Goal: Information Seeking & Learning: Find specific fact

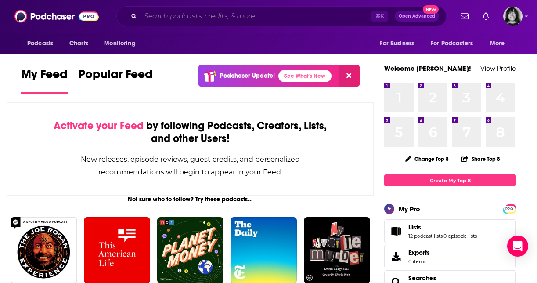
click at [250, 15] on input "Search podcasts, credits, & more..." at bounding box center [256, 16] width 231 height 14
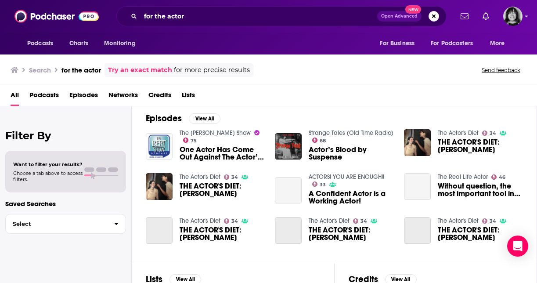
scroll to position [127, 0]
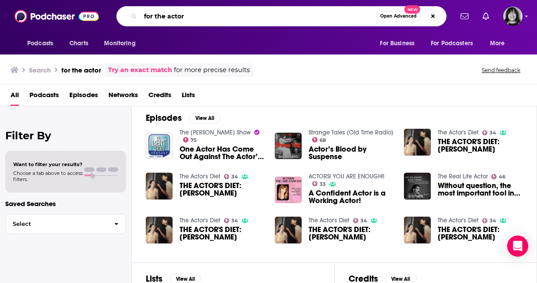
click at [216, 11] on input "for the actor" at bounding box center [259, 16] width 236 height 14
type input "rebel rebel podcast"
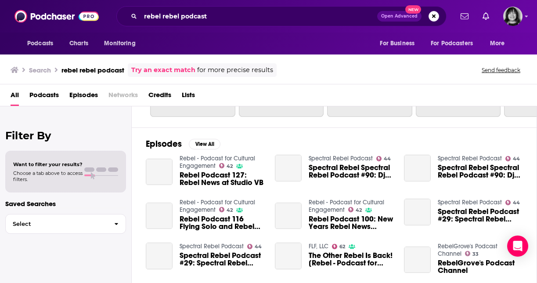
scroll to position [127, 0]
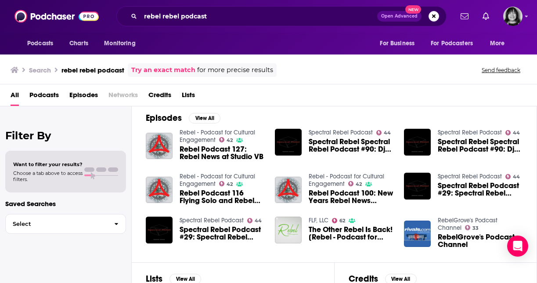
click at [193, 157] on span "Rebel Podcast 127: Rebel News at Studio VB" at bounding box center [222, 152] width 85 height 15
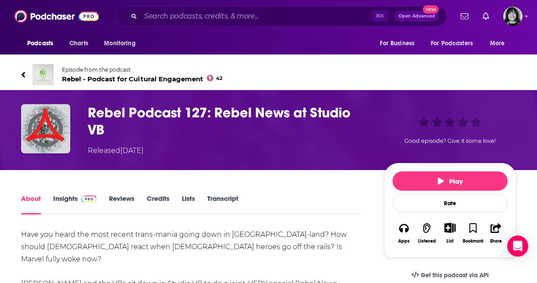
click at [99, 79] on span "Rebel - Podcast for Cultural Engagement 42" at bounding box center [142, 79] width 161 height 8
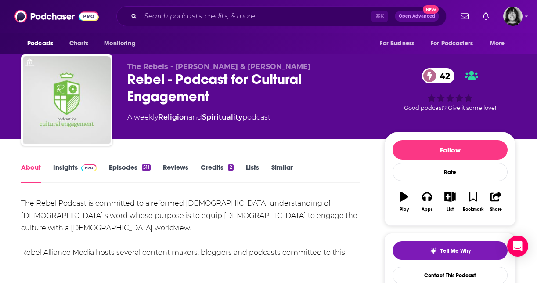
scroll to position [5, 0]
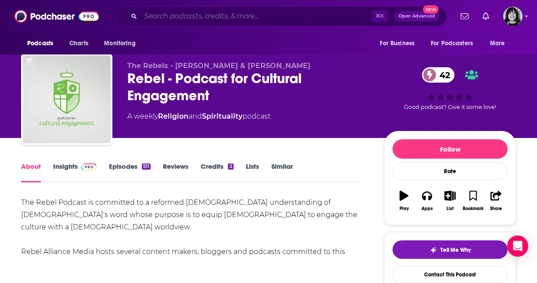
click at [231, 10] on input "Search podcasts, credits, & more..." at bounding box center [256, 16] width 231 height 14
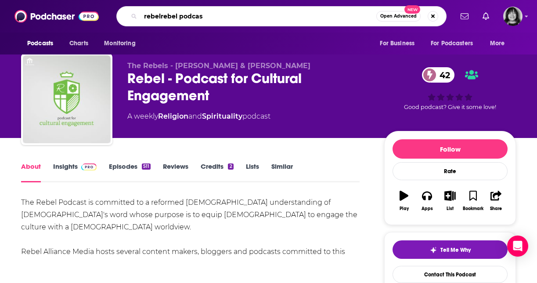
type input "rebelrebel podcast"
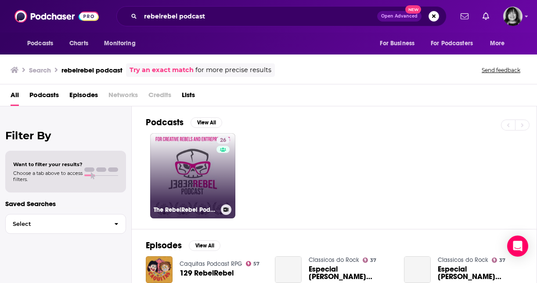
click at [203, 183] on link "26 The RebelRebel Podcast" at bounding box center [192, 175] width 85 height 85
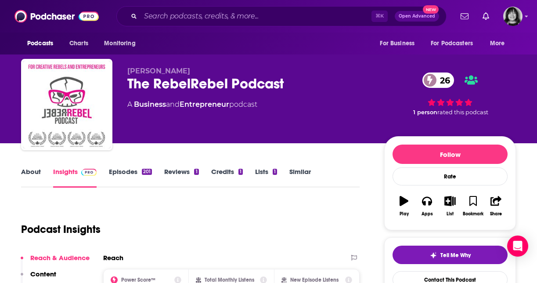
click at [216, 82] on div "The RebelRebel Podcast 26" at bounding box center [248, 83] width 243 height 17
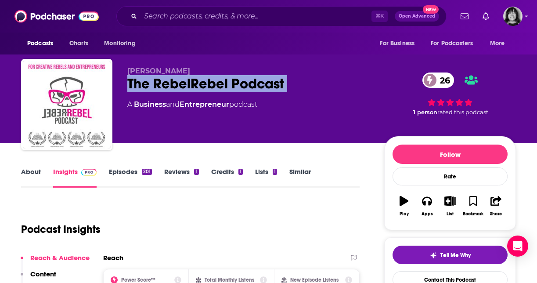
click at [216, 82] on div "The RebelRebel Podcast 26" at bounding box center [248, 83] width 243 height 17
copy div "The RebelRebel Podcast 26"
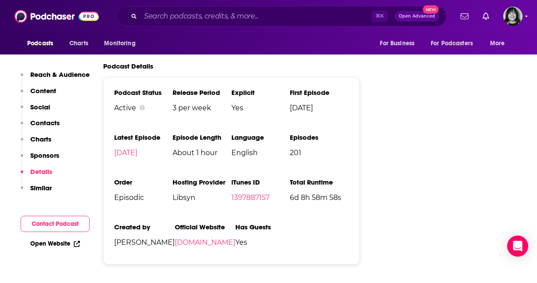
scroll to position [1231, 0]
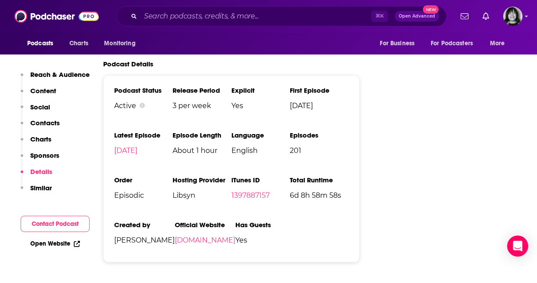
click at [258, 176] on li "iTunes ID 1397887157" at bounding box center [261, 191] width 58 height 31
click at [258, 191] on link "1397887157" at bounding box center [251, 195] width 38 height 8
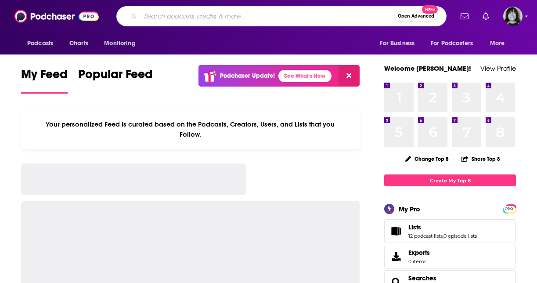
click at [298, 15] on input "Search podcasts, credits, & more..." at bounding box center [268, 16] width 254 height 14
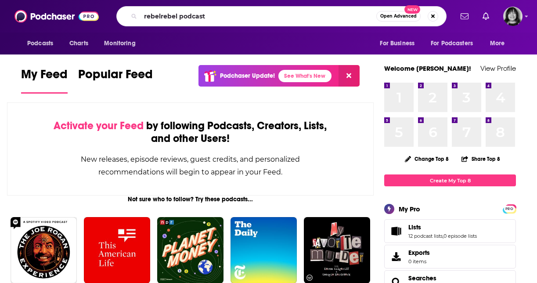
type input "rebelrebel podcast"
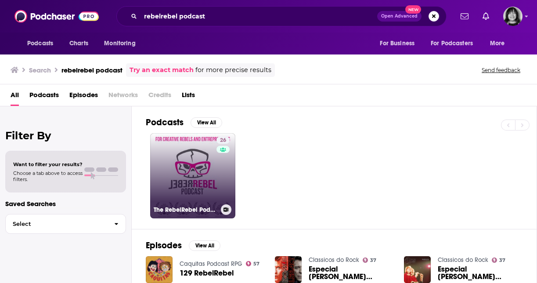
click at [201, 146] on link "26 The RebelRebel Podcast" at bounding box center [192, 175] width 85 height 85
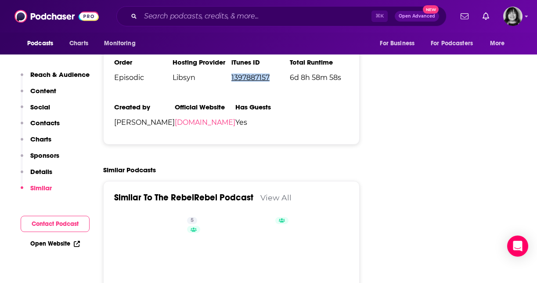
scroll to position [1349, 0]
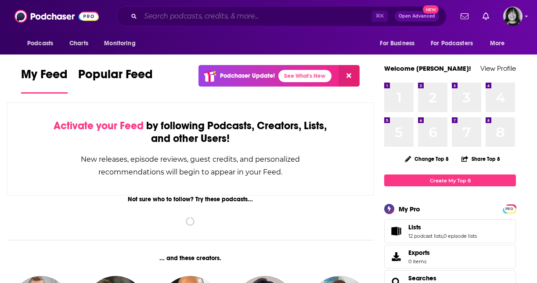
click at [318, 22] on input "Search podcasts, credits, & more..." at bounding box center [256, 16] width 231 height 14
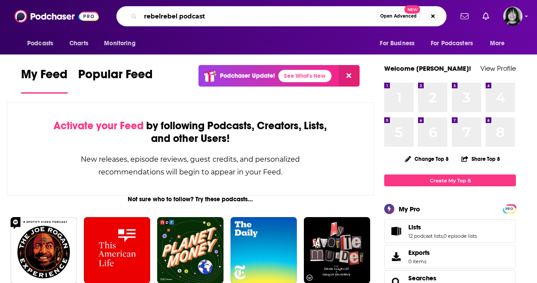
type input "rebelrebel podcast"
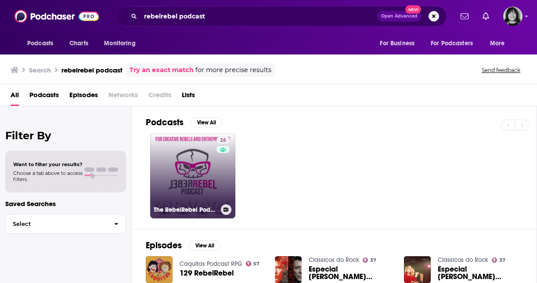
click at [186, 173] on link "26 The RebelRebel Podcast" at bounding box center [192, 175] width 85 height 85
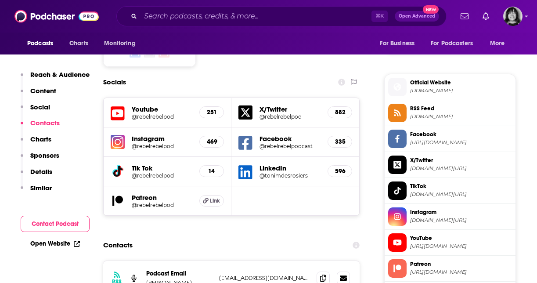
scroll to position [713, 0]
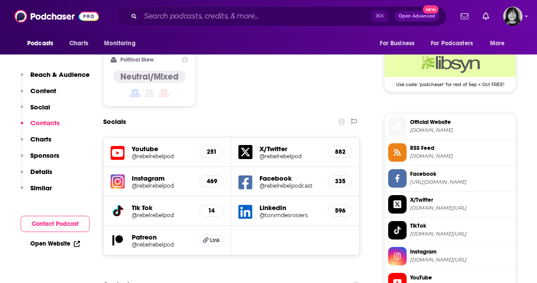
click at [120, 145] on icon at bounding box center [118, 153] width 14 height 16
click at [222, 16] on input "Search podcasts, credits, & more..." at bounding box center [256, 16] width 231 height 14
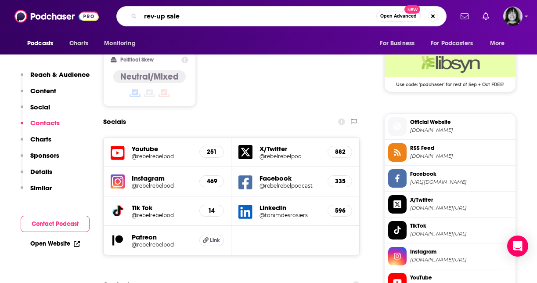
type input "rev-up sales"
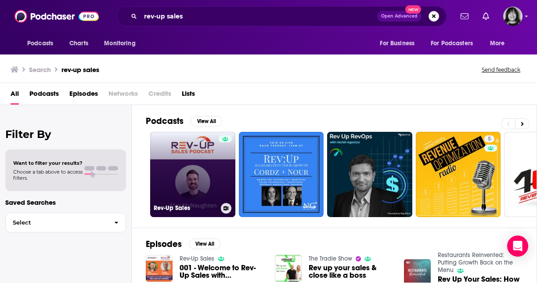
click at [188, 156] on link "Rev-Up Sales" at bounding box center [192, 174] width 85 height 85
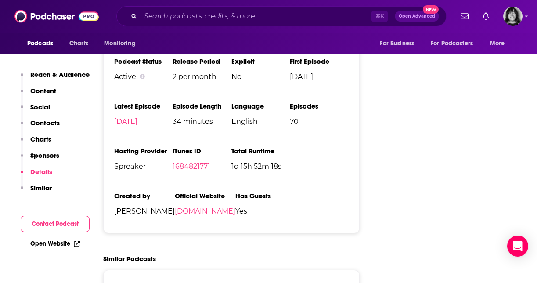
scroll to position [1214, 0]
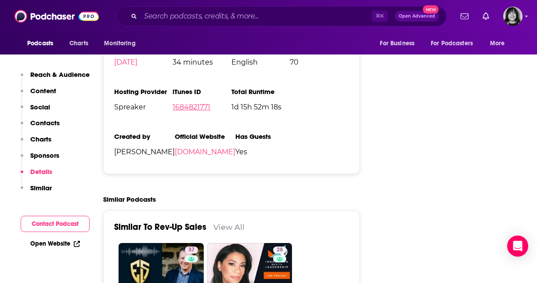
click at [200, 103] on link "1684821771" at bounding box center [192, 107] width 38 height 8
click at [264, 18] on input "Search podcasts, credits, & more..." at bounding box center [256, 16] width 231 height 14
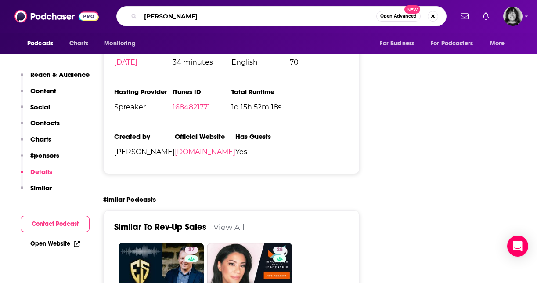
click at [296, 18] on input "neil degrasse" at bounding box center [259, 16] width 236 height 14
paste input "Neil DeGrasse Tyson’"
type input "Neil DeGrasse Tyson’"
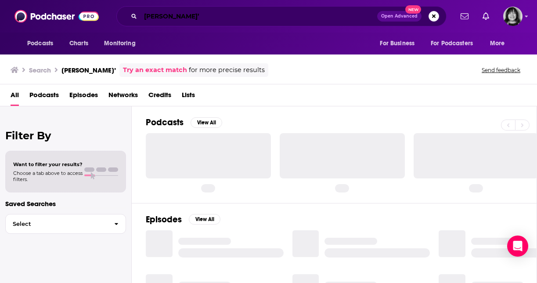
click at [241, 15] on input "Neil DeGrasse Tyson’" at bounding box center [259, 16] width 237 height 14
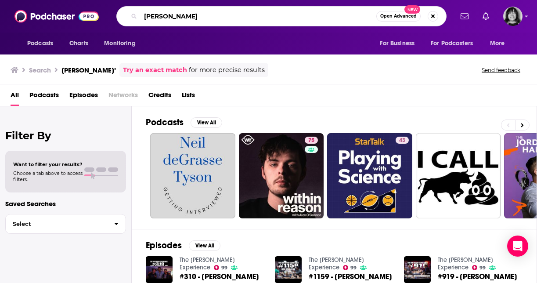
type input "Neil DeGrasse Tyson"
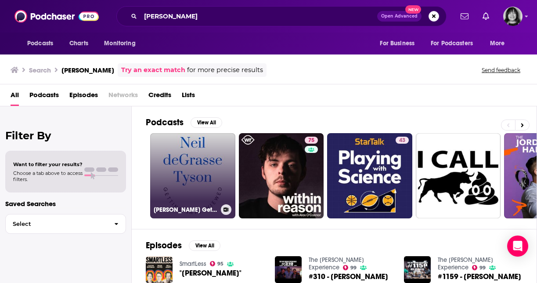
click at [195, 176] on link "Neil deGrasse Tyson Getting Interviewed" at bounding box center [192, 175] width 85 height 85
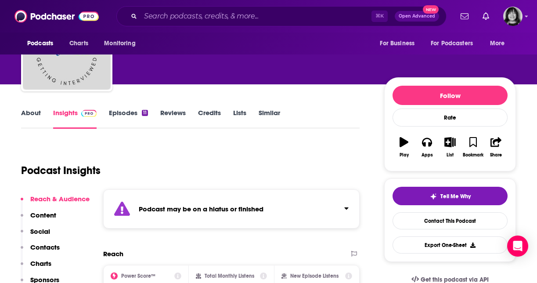
scroll to position [60, 0]
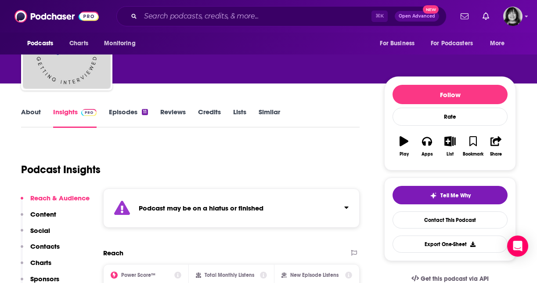
click at [189, 203] on div "Podcast may be on a hiatus or finished" at bounding box center [231, 208] width 257 height 39
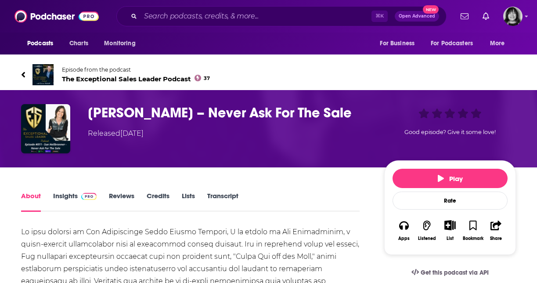
click at [66, 194] on link "Insights" at bounding box center [75, 202] width 44 height 20
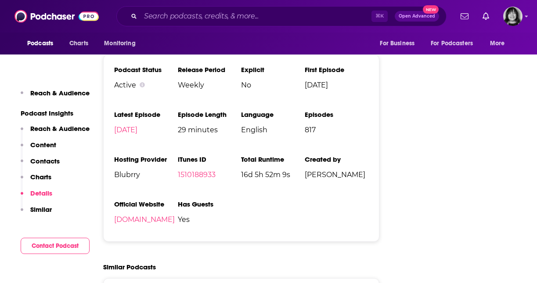
scroll to position [1111, 0]
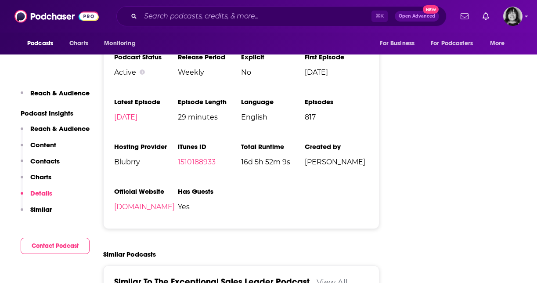
click at [205, 158] on li "iTunes ID 1510188933" at bounding box center [210, 157] width 64 height 31
click at [204, 163] on link "1510188933" at bounding box center [197, 162] width 38 height 8
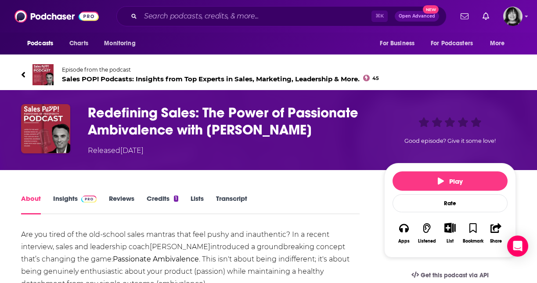
click at [71, 199] on link "Insights" at bounding box center [75, 204] width 44 height 20
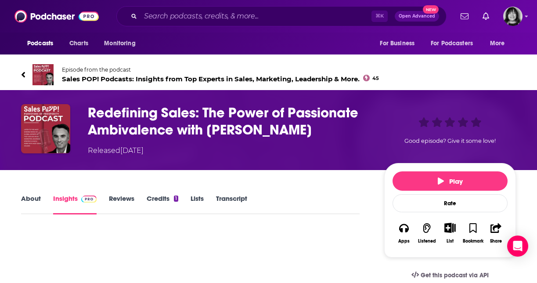
scroll to position [5, 0]
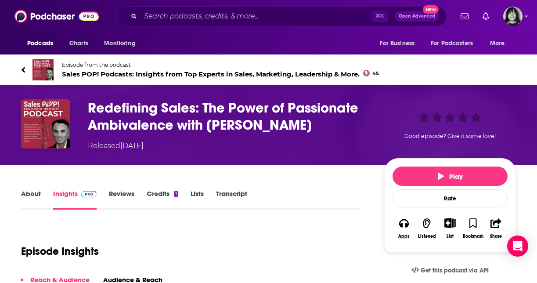
drag, startPoint x: 309, startPoint y: 124, endPoint x: 84, endPoint y: 103, distance: 225.1
click at [84, 103] on div "Redefining Sales: The Power of Passionate Ambivalence with [PERSON_NAME] Releas…" at bounding box center [268, 125] width 495 height 52
copy h3 "Redefining Sales: The Power of Passionate Ambivalence with [PERSON_NAME]"
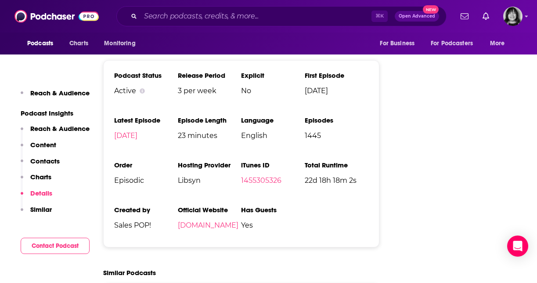
scroll to position [1342, 0]
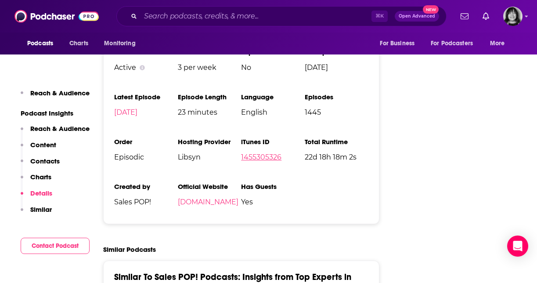
click at [274, 153] on link "1455305326" at bounding box center [261, 157] width 40 height 8
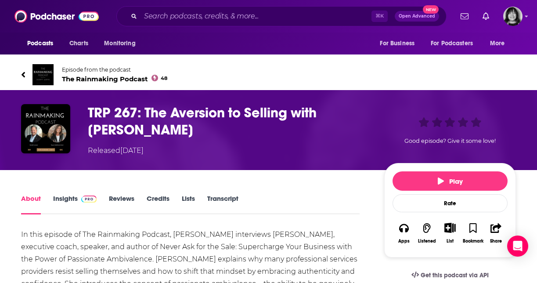
drag, startPoint x: 168, startPoint y: 133, endPoint x: 89, endPoint y: 116, distance: 81.3
click at [89, 116] on h1 "TRP 267: The Aversion to Selling with Sue Heilbronner" at bounding box center [229, 121] width 283 height 34
copy h1 "TRP 267: The Aversion to Selling with Sue Heilbronner"
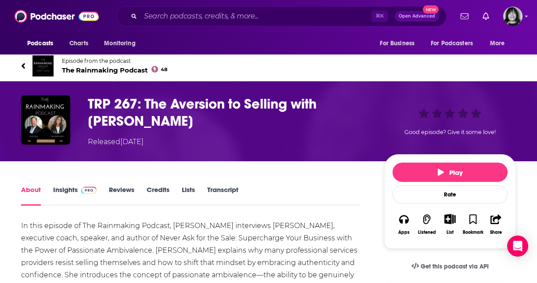
scroll to position [9, 0]
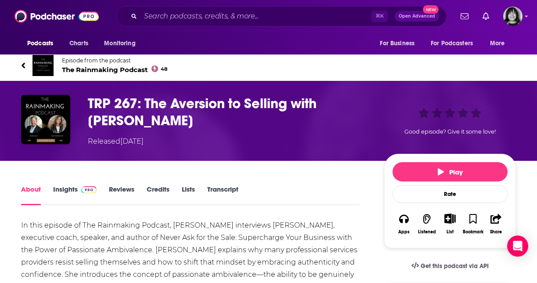
click at [60, 185] on link "Insights" at bounding box center [75, 195] width 44 height 20
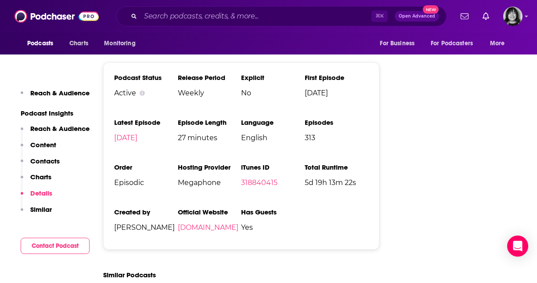
scroll to position [1336, 0]
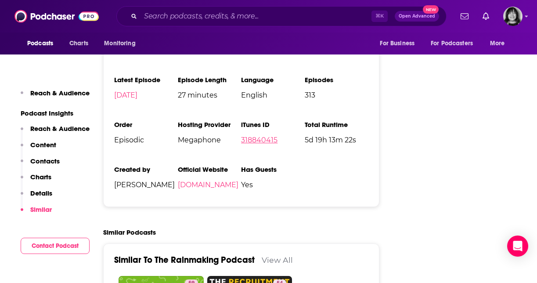
click at [252, 136] on link "318840415" at bounding box center [259, 140] width 36 height 8
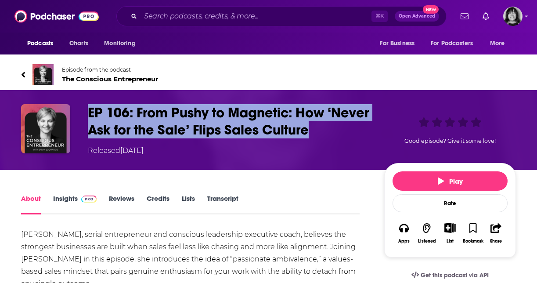
drag, startPoint x: 319, startPoint y: 133, endPoint x: 72, endPoint y: 106, distance: 248.0
click at [72, 106] on div "EP 106: From Pushy to Magnetic: How ‘Never Ask for the Sale’ Flips Sales Cultur…" at bounding box center [268, 130] width 495 height 52
copy div "EP 106: From Pushy to Magnetic: How ‘Never Ask for the Sale’ Flips Sales Culture"
click at [72, 201] on link "Insights" at bounding box center [75, 204] width 44 height 20
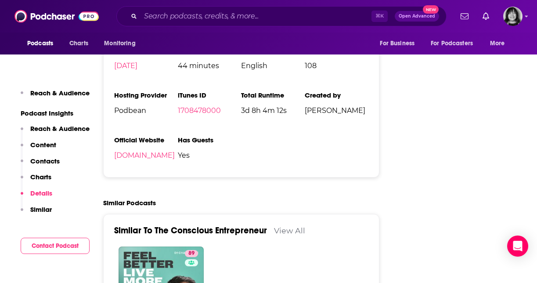
scroll to position [1085, 0]
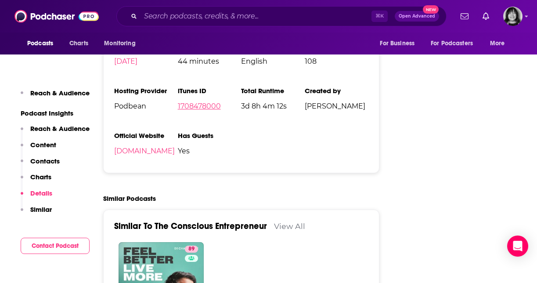
click at [194, 109] on link "1708478000" at bounding box center [199, 106] width 43 height 8
click at [207, 13] on input "Search podcasts, credits, & more..." at bounding box center [256, 16] width 231 height 14
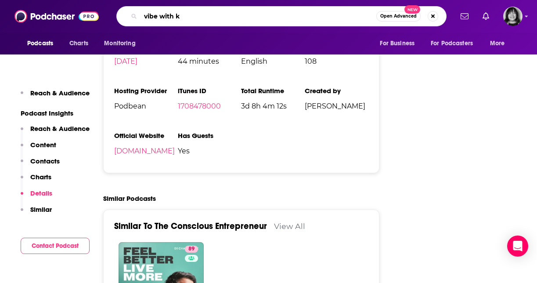
type input "vibe with ky"
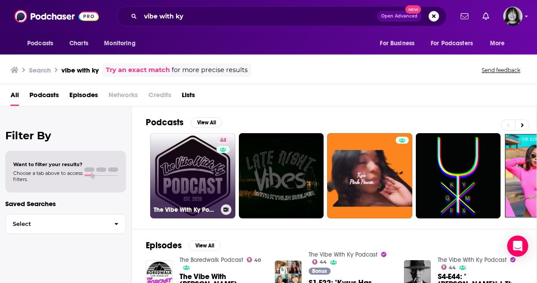
click at [209, 167] on link "44 The Vibe With Ky Podcast" at bounding box center [192, 175] width 85 height 85
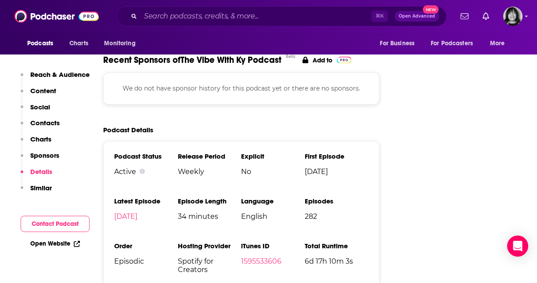
scroll to position [1163, 0]
click at [250, 241] on li "iTunes ID 1595533606" at bounding box center [273, 260] width 64 height 39
click at [252, 257] on link "1595533606" at bounding box center [261, 261] width 40 height 8
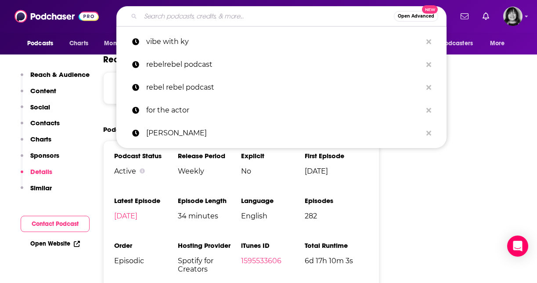
click at [189, 15] on input "Search podcasts, credits, & more..." at bounding box center [268, 16] width 254 height 14
paste input "Manage Smarter"
type input "Manage Smarter"
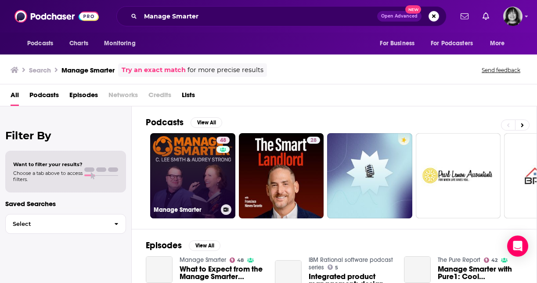
click at [196, 160] on link "48 Manage Smarter" at bounding box center [192, 175] width 85 height 85
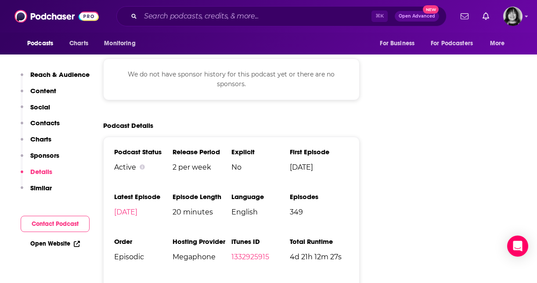
scroll to position [1063, 0]
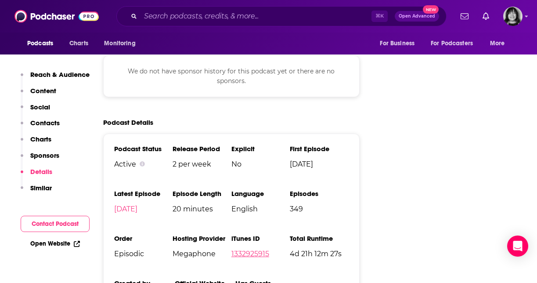
click at [261, 250] on link "1332925915" at bounding box center [251, 254] width 38 height 8
click at [177, 19] on input "Search podcasts, credits, & more..." at bounding box center [256, 16] width 231 height 14
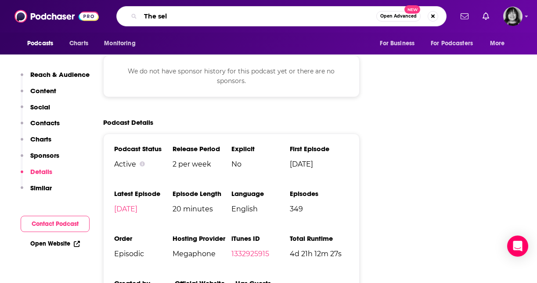
type input "The sell"
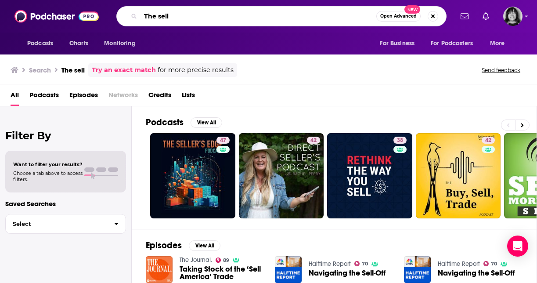
click at [203, 18] on input "The sell" at bounding box center [259, 16] width 236 height 14
type input "rev-up dales"
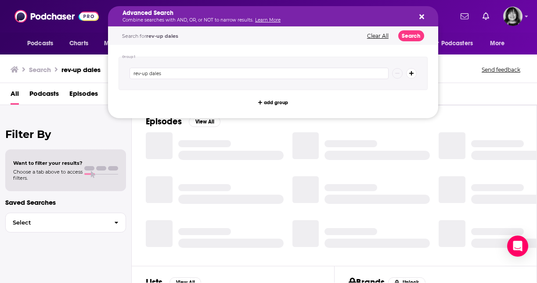
click at [421, 14] on icon "Search podcasts, credits, & more..." at bounding box center [422, 16] width 5 height 7
